Goal: Transaction & Acquisition: Purchase product/service

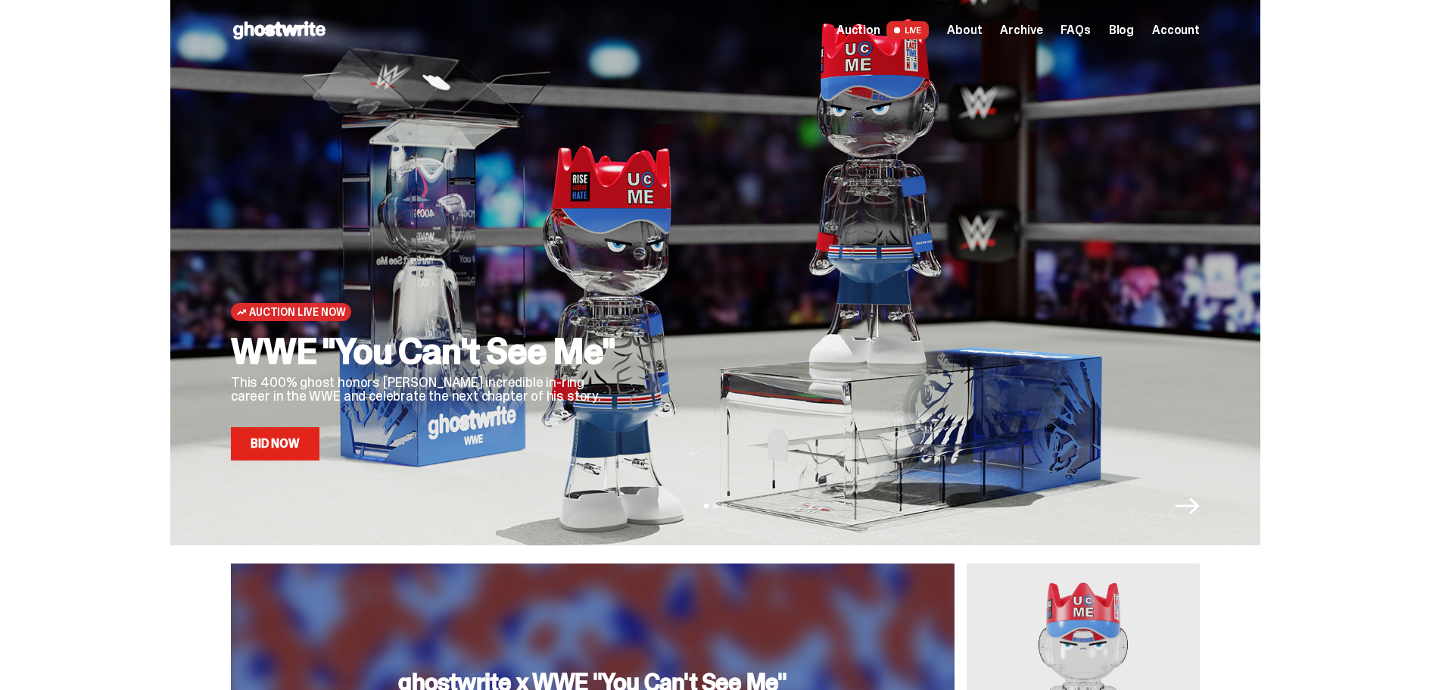
click at [306, 451] on link "Bid Now" at bounding box center [275, 443] width 89 height 33
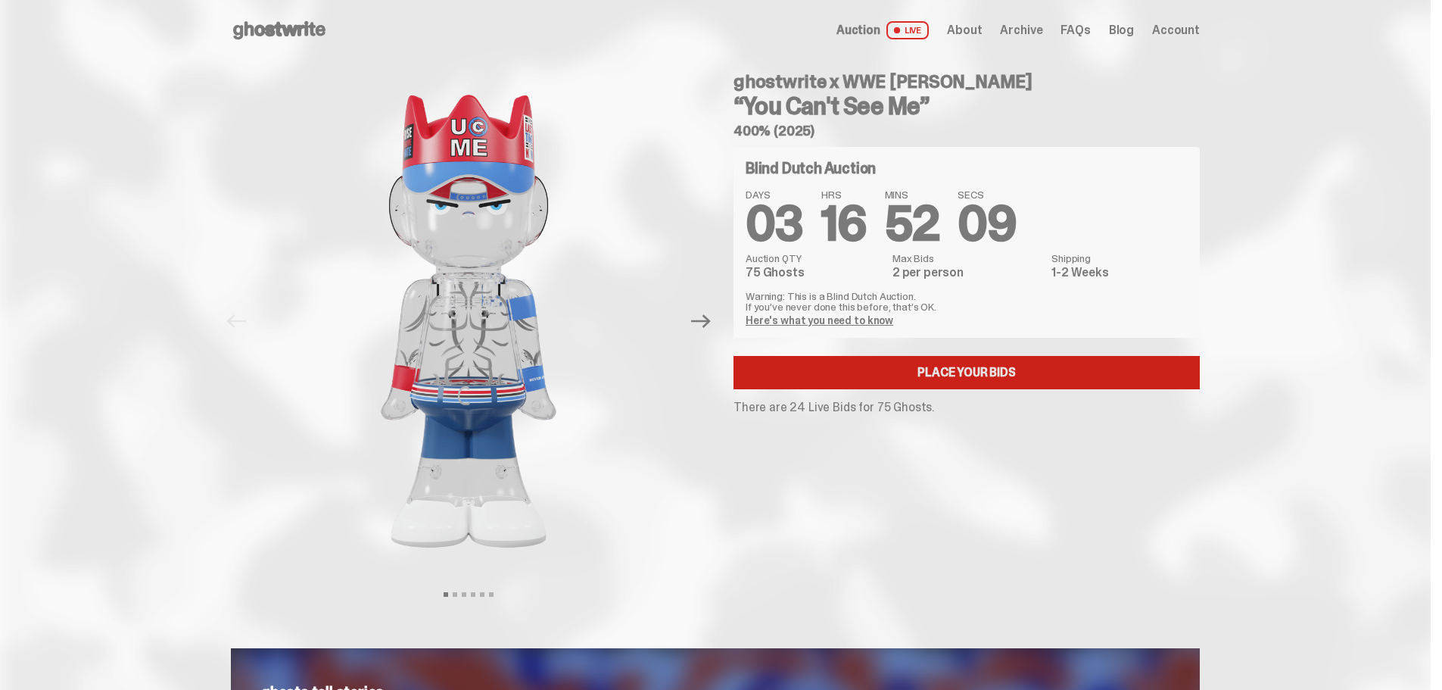
click at [964, 377] on link "Place your Bids" at bounding box center [967, 372] width 466 height 33
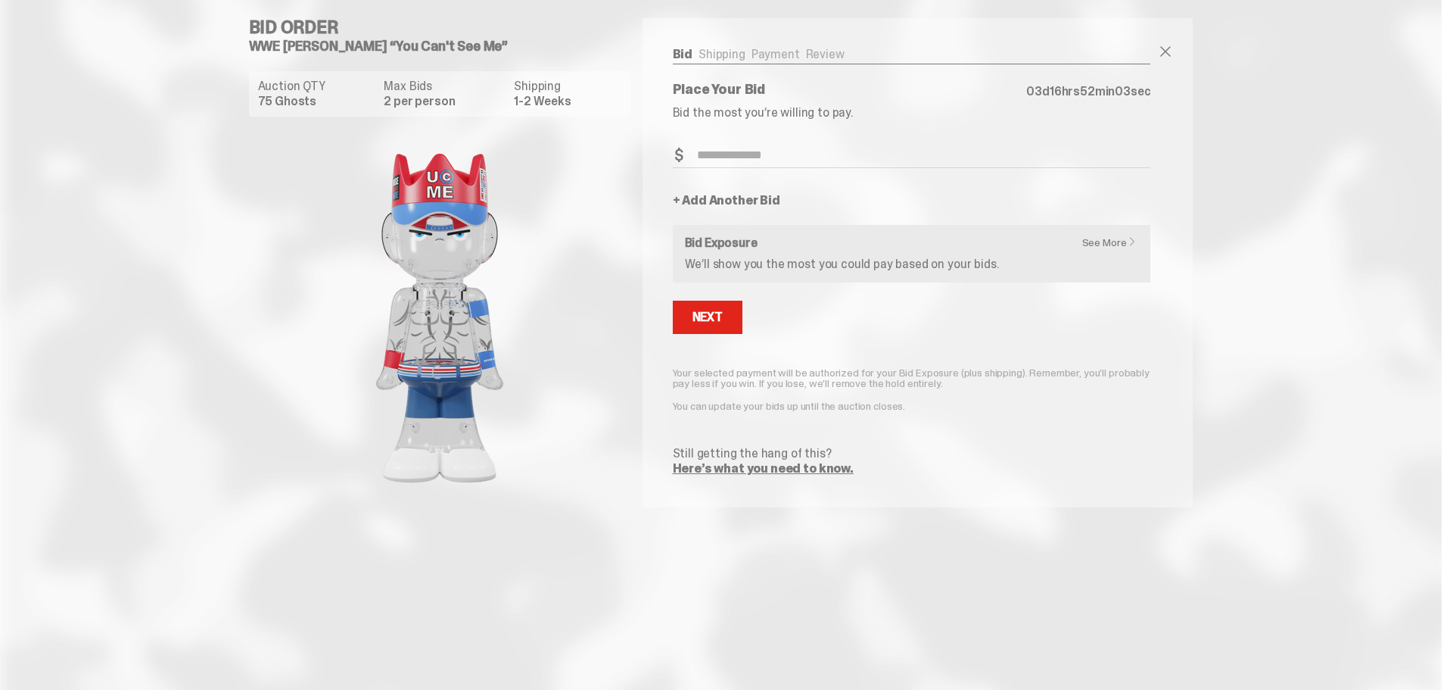
drag, startPoint x: 724, startPoint y: 160, endPoint x: 757, endPoint y: 156, distance: 33.6
click at [724, 160] on input "Bid Amount" at bounding box center [912, 155] width 478 height 25
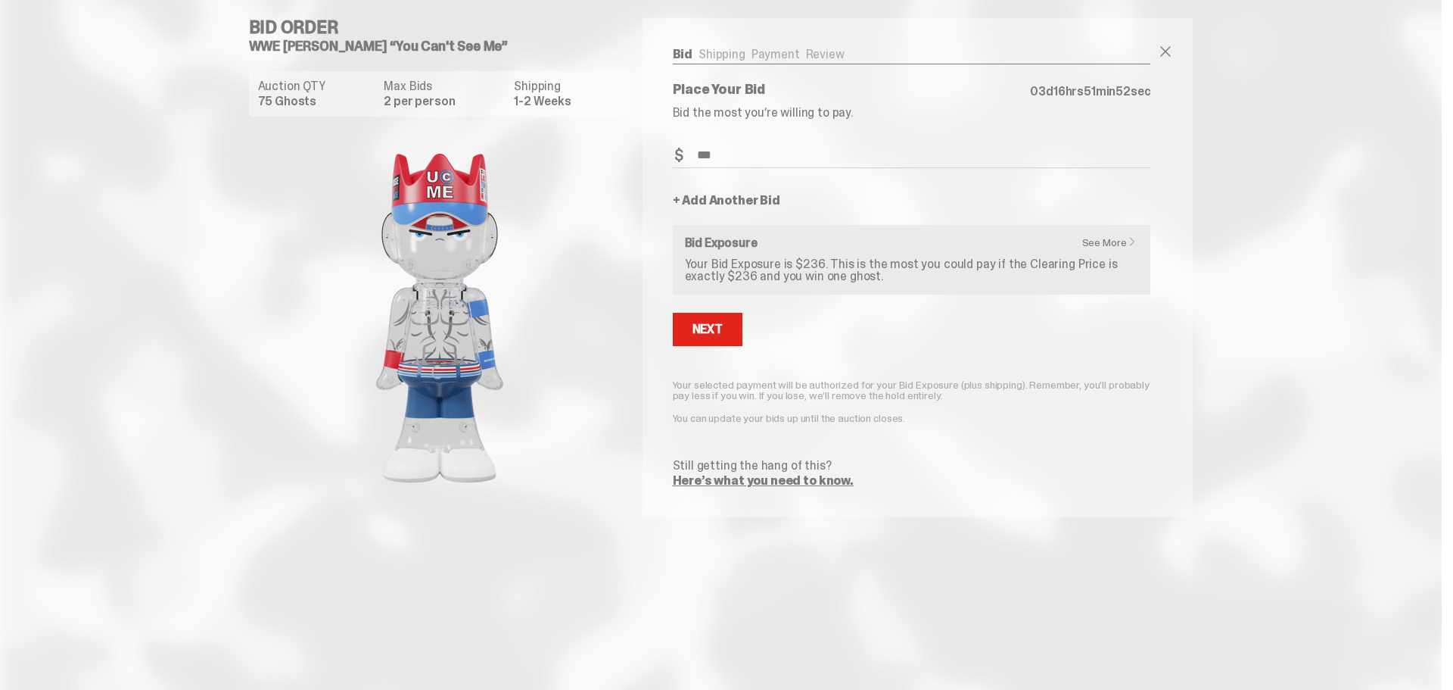
type input "***"
click at [736, 200] on link "+ Add Another Bid" at bounding box center [726, 201] width 107 height 12
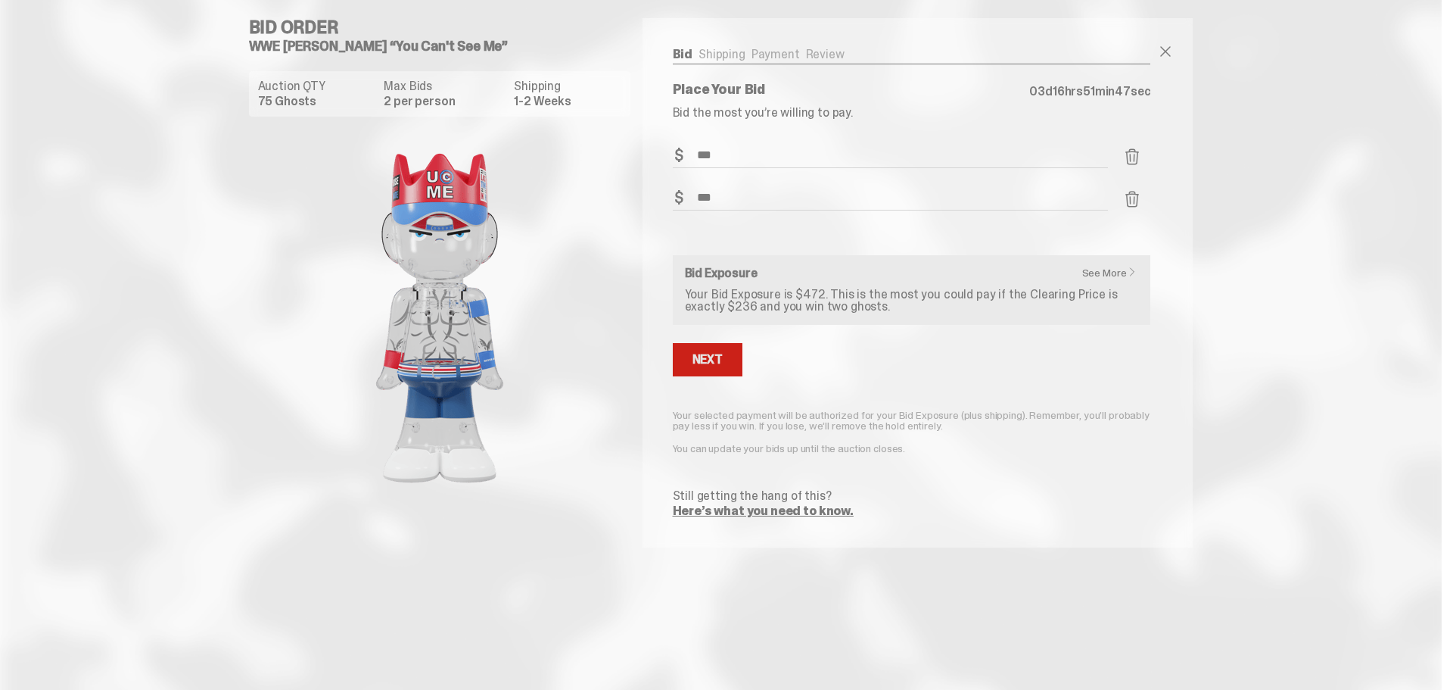
type input "***"
click at [709, 355] on div "Next" at bounding box center [708, 360] width 30 height 12
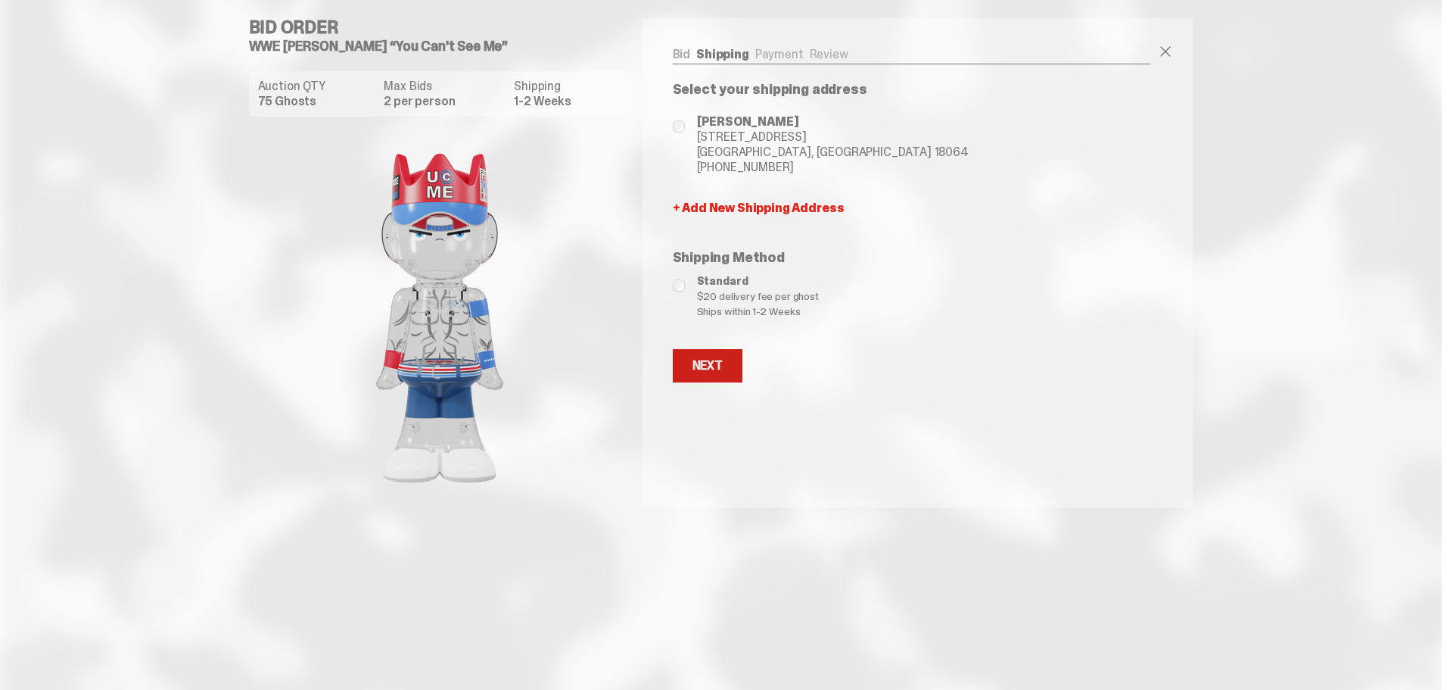
click at [702, 369] on div "Next" at bounding box center [708, 366] width 30 height 12
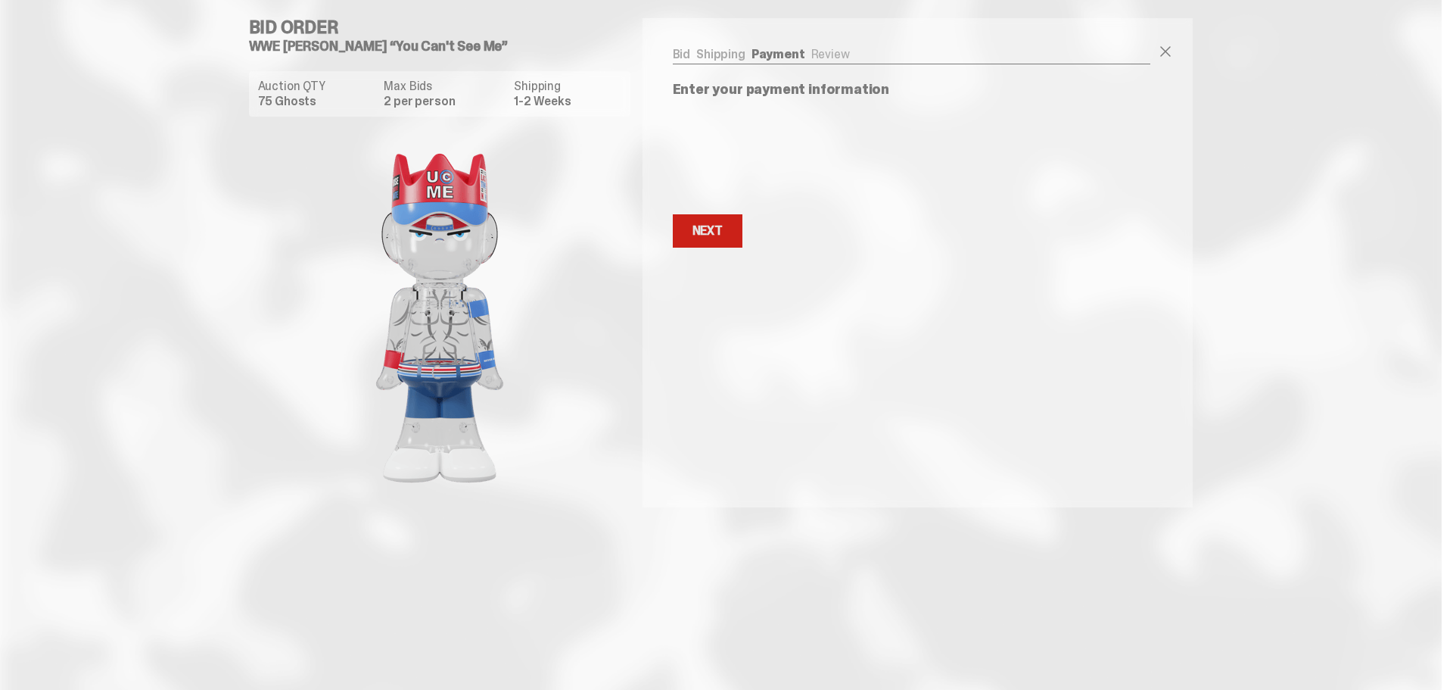
click at [727, 225] on button "Next Next" at bounding box center [708, 230] width 70 height 33
click at [706, 241] on button "Next Next" at bounding box center [708, 230] width 70 height 33
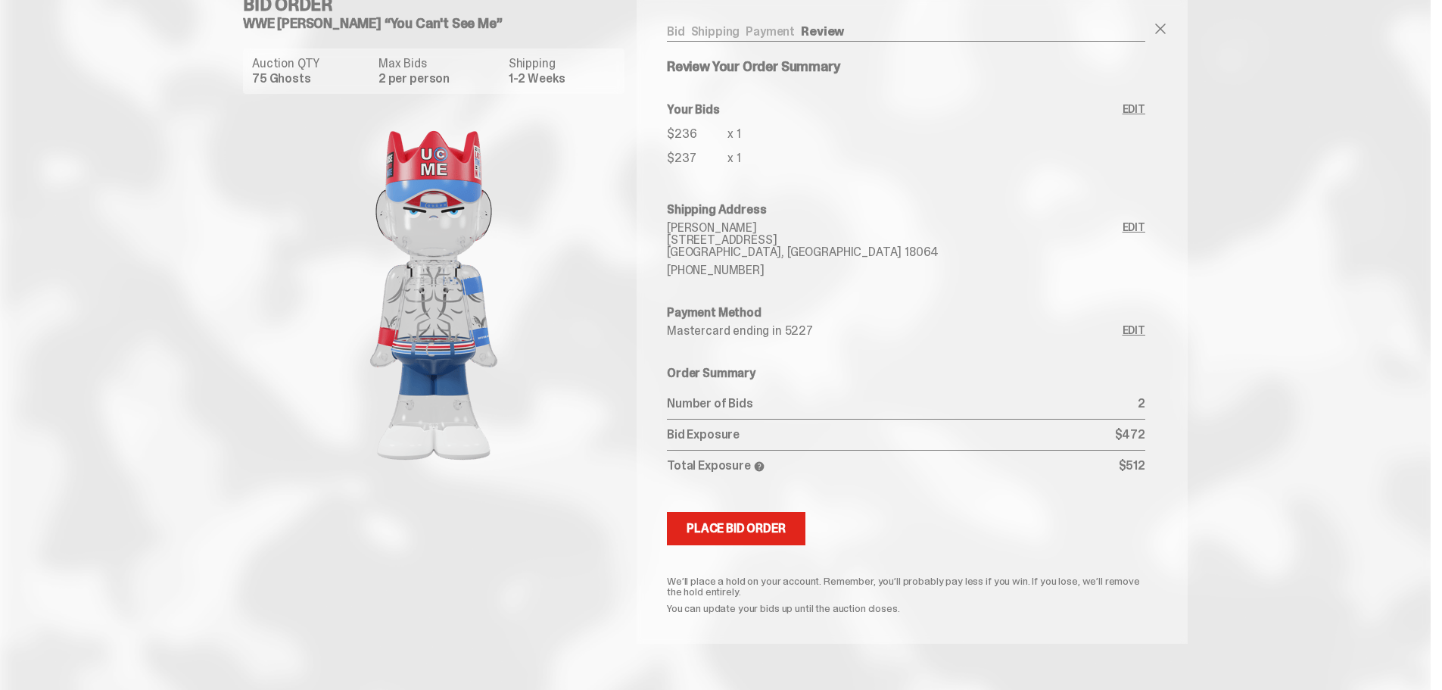
scroll to position [42, 0]
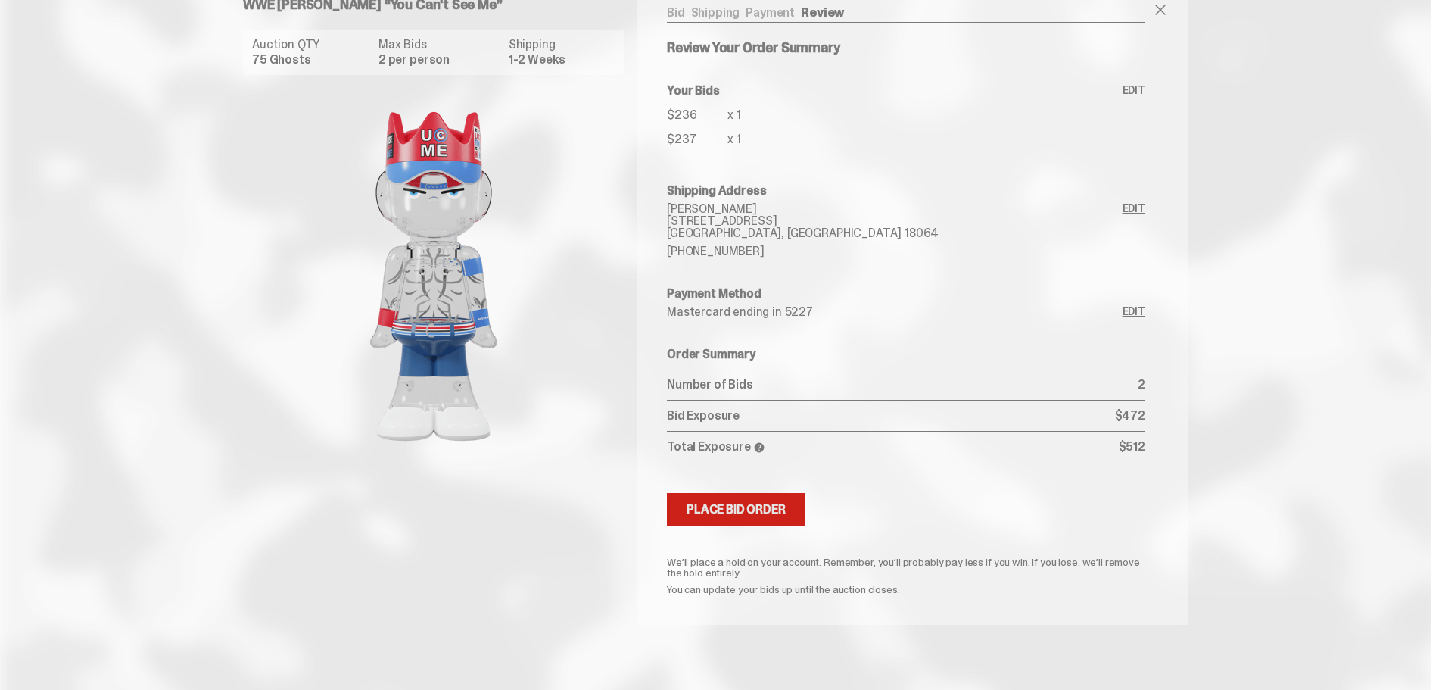
click at [758, 500] on button "Submitting Bids Place Bid Order" at bounding box center [736, 509] width 139 height 33
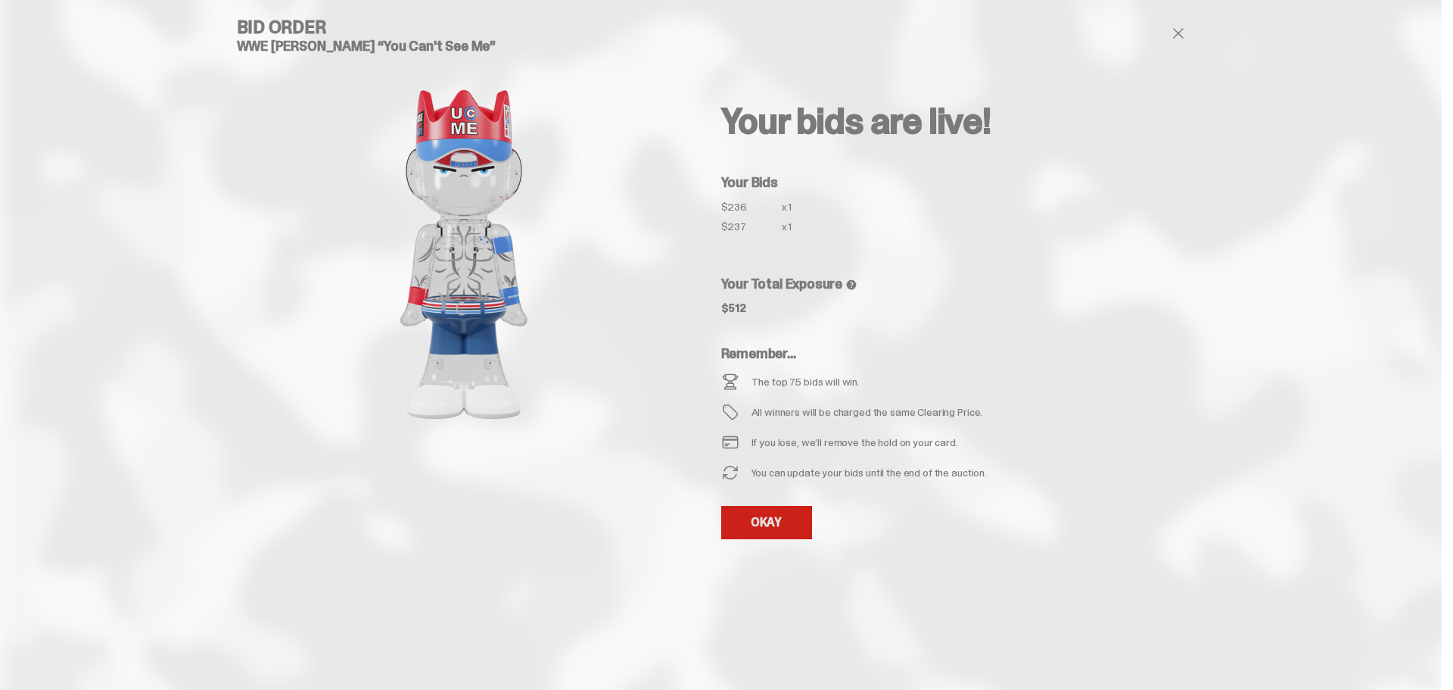
click at [775, 515] on link "OKAY" at bounding box center [766, 522] width 91 height 33
